Goal: Complete application form

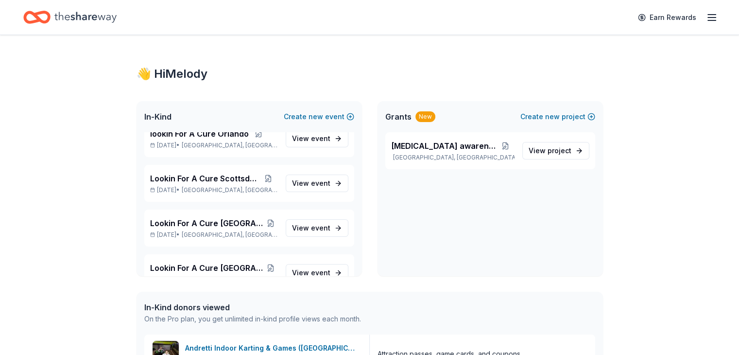
scroll to position [714, 0]
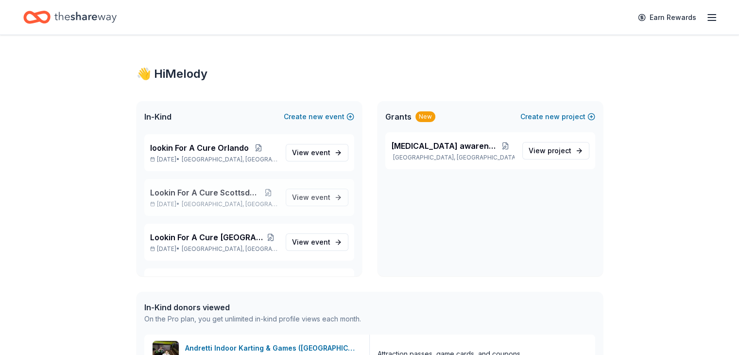
click at [216, 191] on span "Lookin For A Cure Scottsdale" at bounding box center [204, 193] width 109 height 12
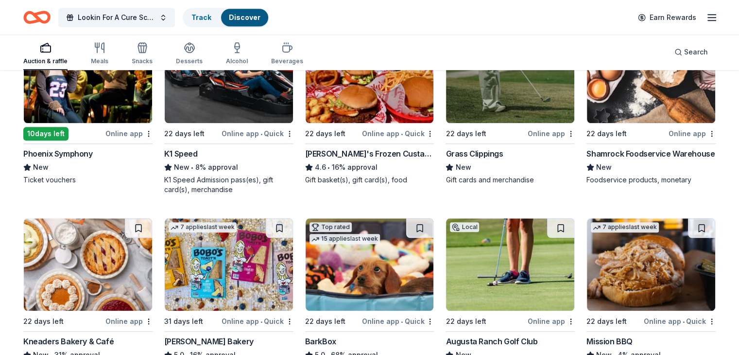
scroll to position [822, 0]
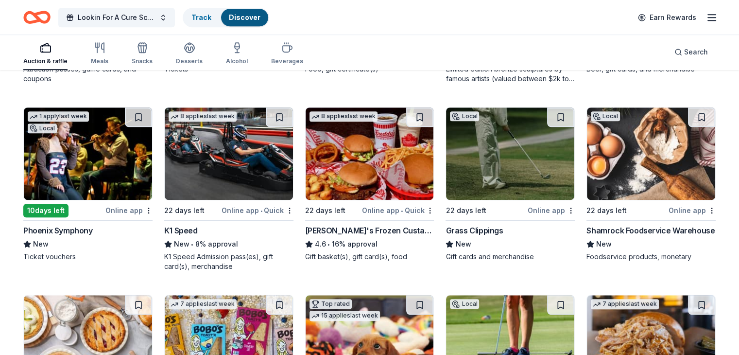
click at [106, 157] on img at bounding box center [88, 153] width 128 height 92
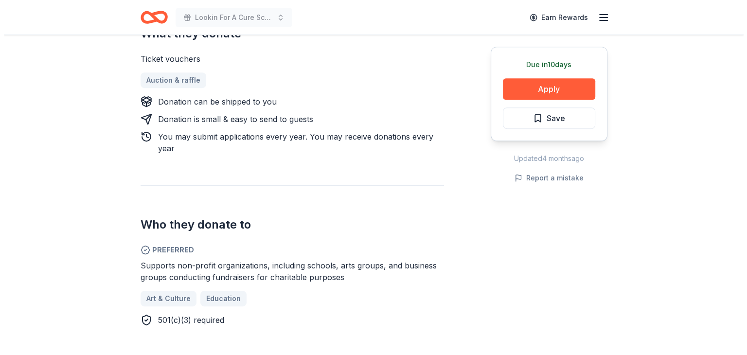
scroll to position [437, 0]
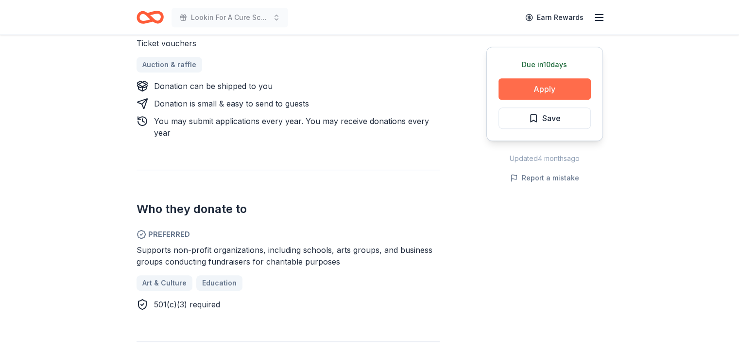
click at [544, 86] on button "Apply" at bounding box center [545, 88] width 92 height 21
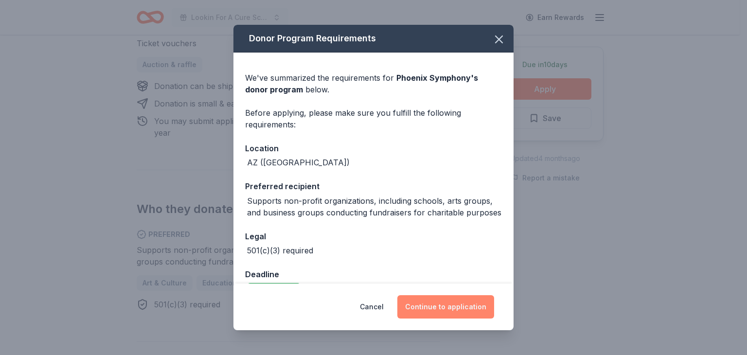
click at [440, 306] on button "Continue to application" at bounding box center [445, 306] width 97 height 23
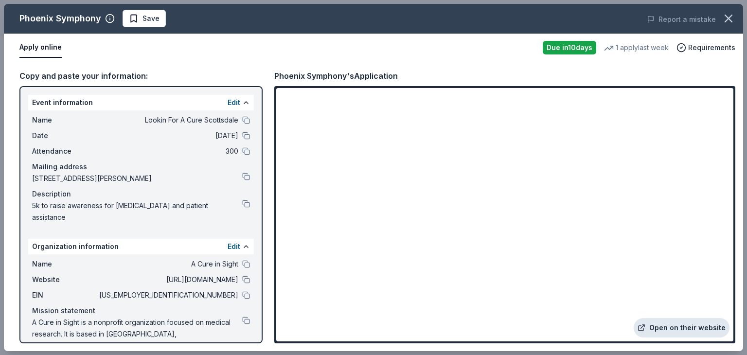
click at [671, 326] on link "Open on their website" at bounding box center [681, 327] width 96 height 19
click at [242, 261] on button at bounding box center [246, 264] width 8 height 8
click at [242, 119] on button at bounding box center [246, 120] width 8 height 8
click at [242, 204] on button at bounding box center [246, 204] width 8 height 8
click at [242, 176] on button at bounding box center [246, 177] width 8 height 8
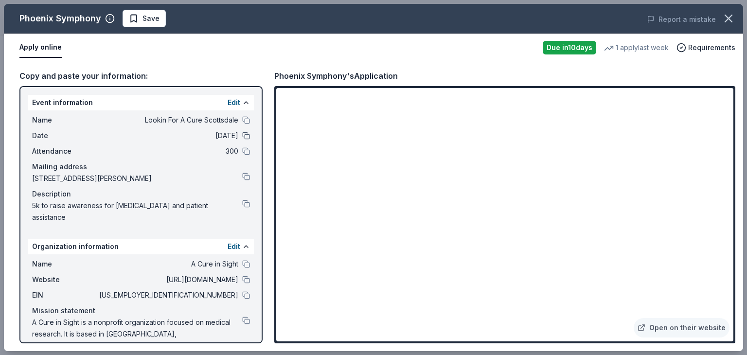
click at [242, 133] on button at bounding box center [246, 136] width 8 height 8
click at [685, 70] on div "Phoenix Symphony's Application" at bounding box center [504, 76] width 461 height 13
